Goal: Task Accomplishment & Management: Use online tool/utility

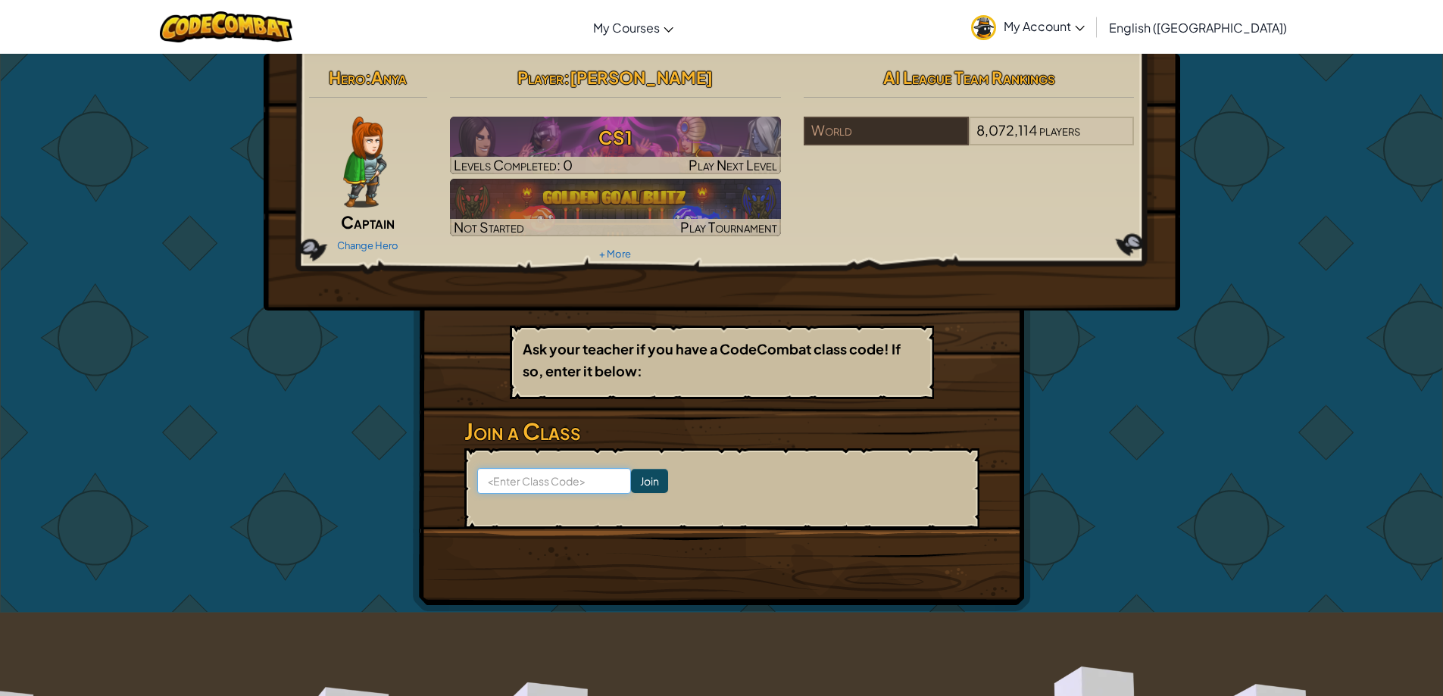
click at [504, 487] on input at bounding box center [554, 481] width 154 height 26
type input "f"
type input "FruitSinkRoom"
click at [638, 482] on input "Join" at bounding box center [649, 481] width 37 height 24
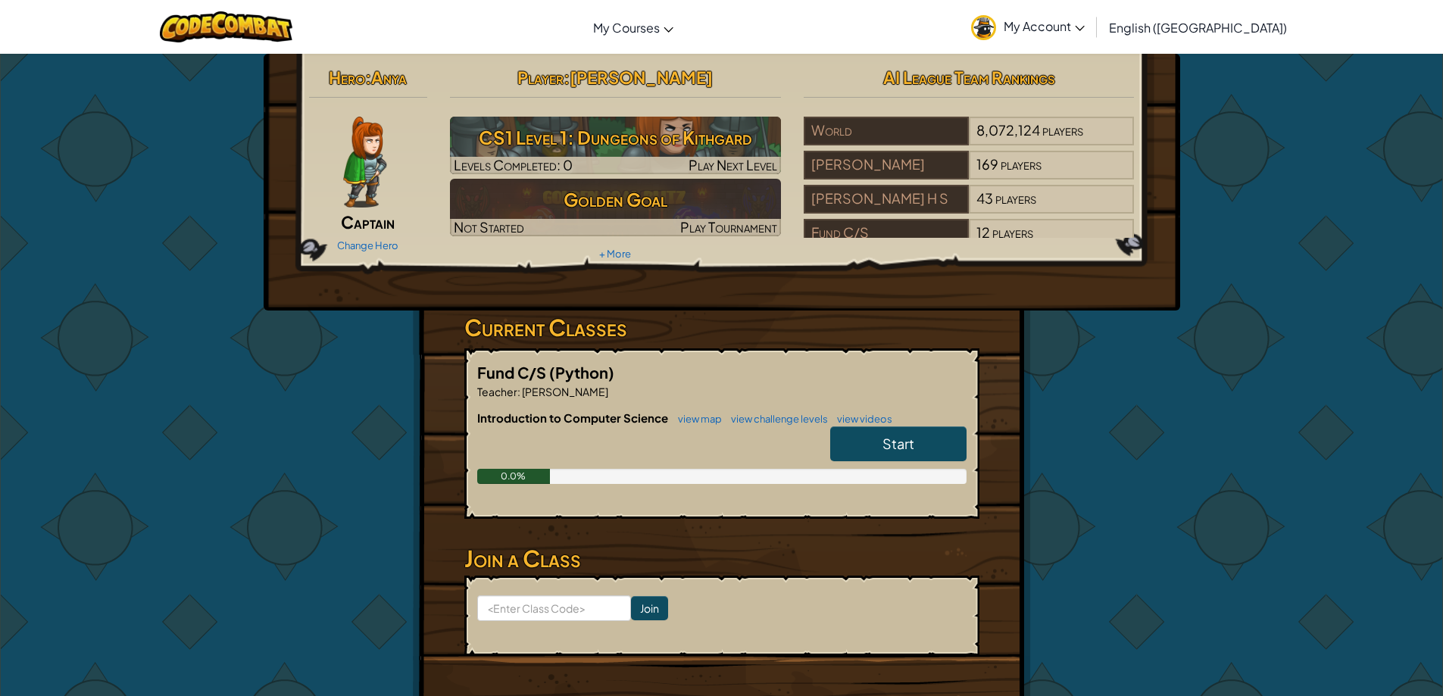
click at [917, 444] on link "Start" at bounding box center [898, 443] width 136 height 35
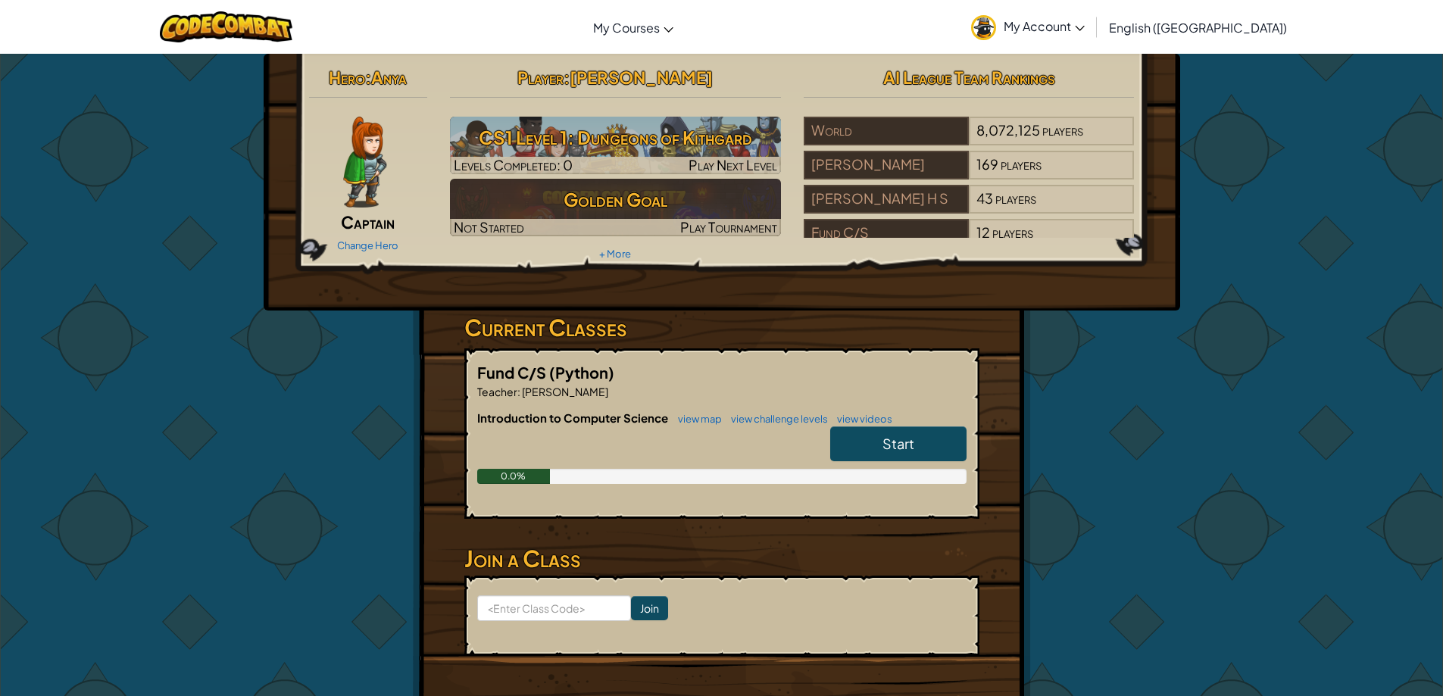
click at [946, 448] on link "Start" at bounding box center [898, 443] width 136 height 35
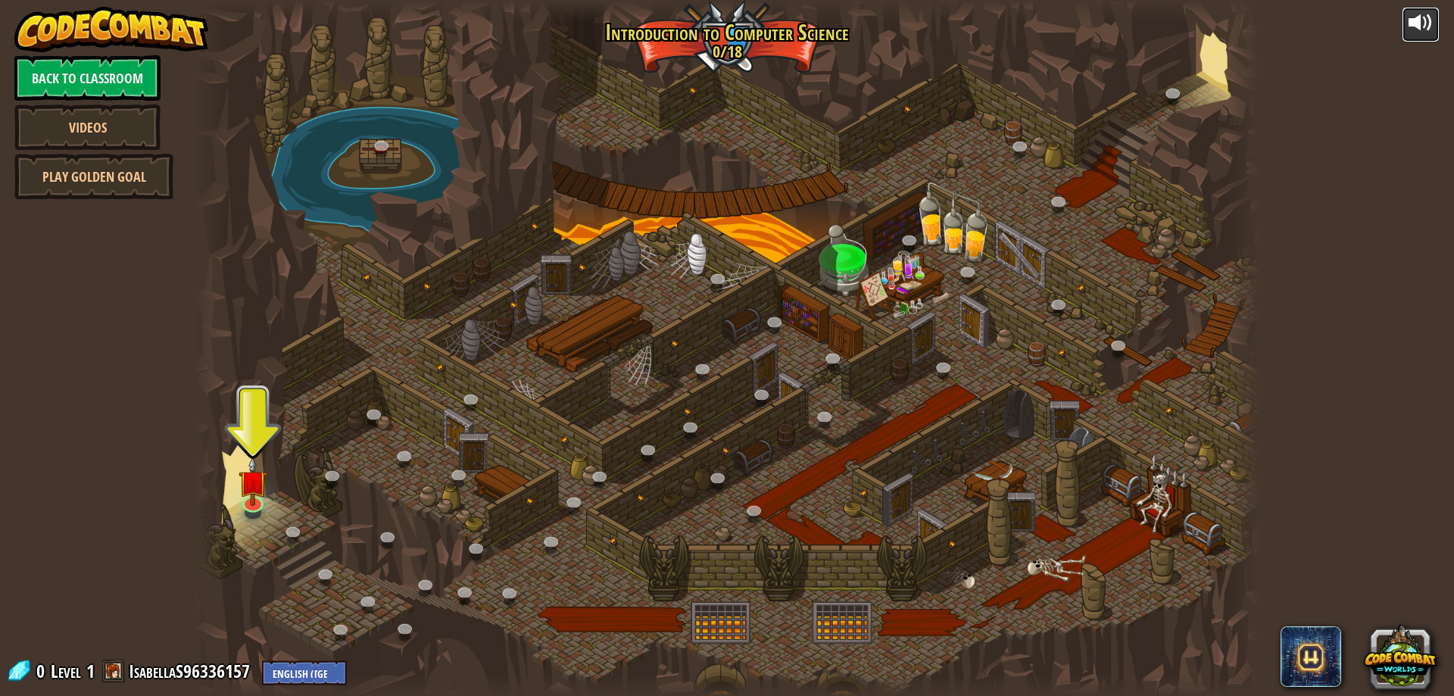
click at [1416, 28] on div at bounding box center [1421, 23] width 24 height 24
